Goal: Information Seeking & Learning: Learn about a topic

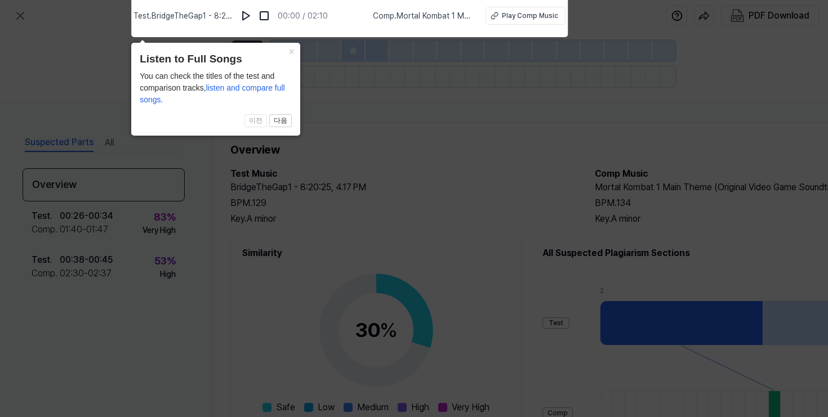
click at [461, 89] on icon at bounding box center [414, 205] width 828 height 423
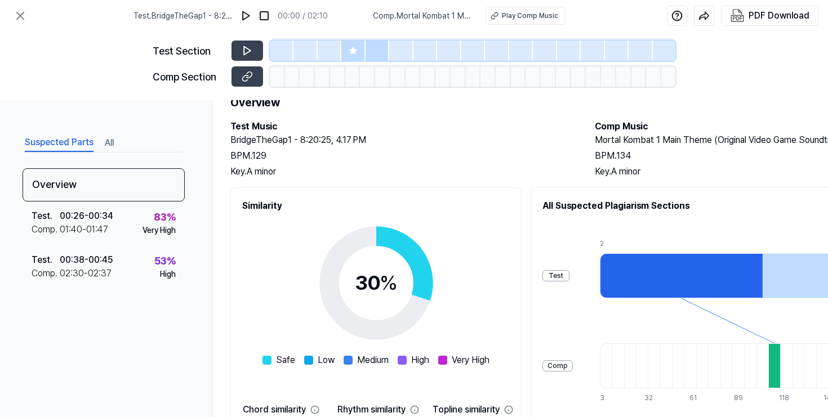
scroll to position [13, 0]
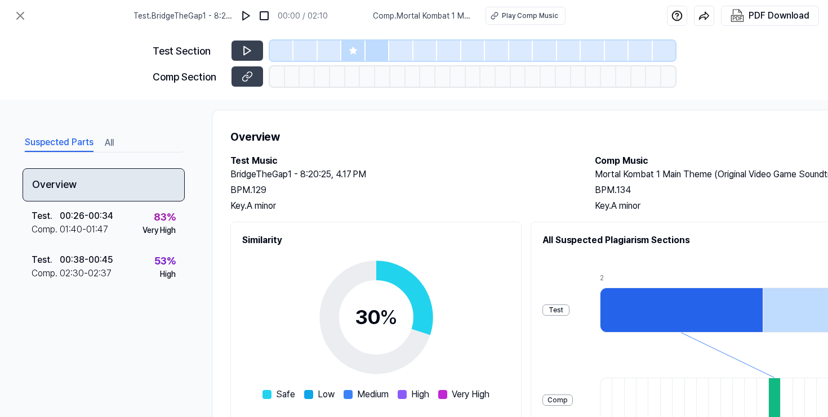
click at [119, 180] on div "Overview" at bounding box center [104, 184] width 162 height 33
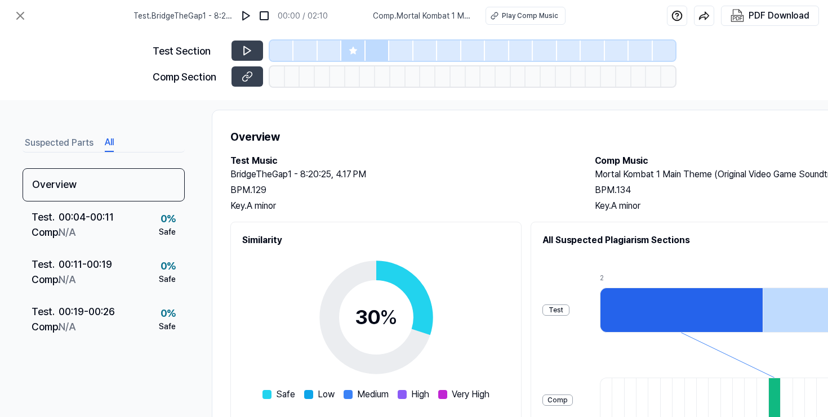
click at [109, 140] on button "All" at bounding box center [109, 143] width 9 height 18
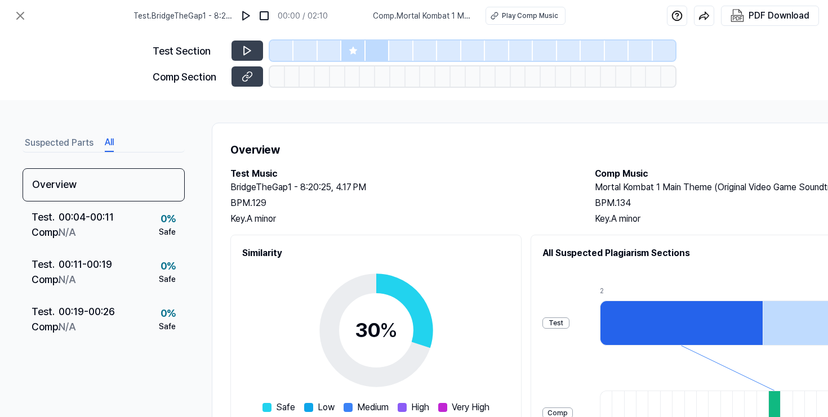
click at [193, 16] on span "Test . BridgeTheGap1 - 8:20:25, 4.17 PM" at bounding box center [182, 16] width 99 height 12
click at [246, 17] on img at bounding box center [245, 15] width 11 height 11
click at [246, 51] on icon at bounding box center [245, 50] width 2 height 7
click at [250, 48] on icon at bounding box center [247, 50] width 11 height 11
click at [244, 49] on icon at bounding box center [247, 50] width 11 height 11
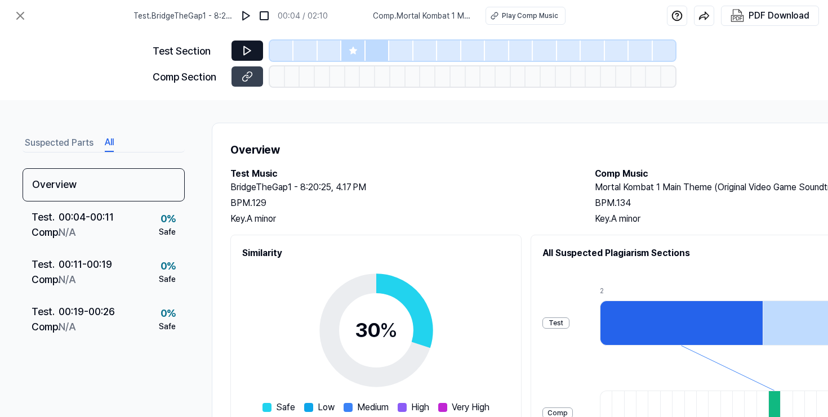
click at [249, 53] on icon at bounding box center [247, 50] width 11 height 11
click at [250, 13] on img at bounding box center [245, 15] width 11 height 11
click at [252, 47] on icon at bounding box center [247, 50] width 11 height 11
